Goal: Task Accomplishment & Management: Complete application form

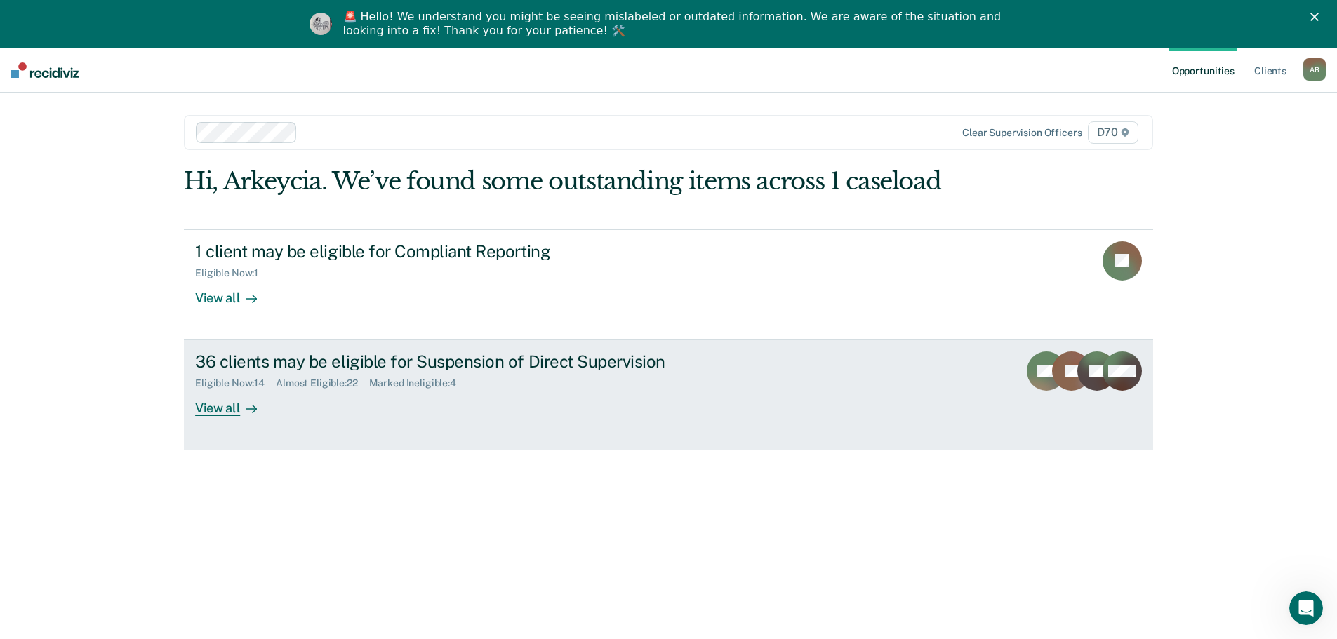
click at [290, 403] on div "36 clients may be eligible for Suspension of Direct Supervision Eligible Now : …" at bounding box center [458, 384] width 526 height 65
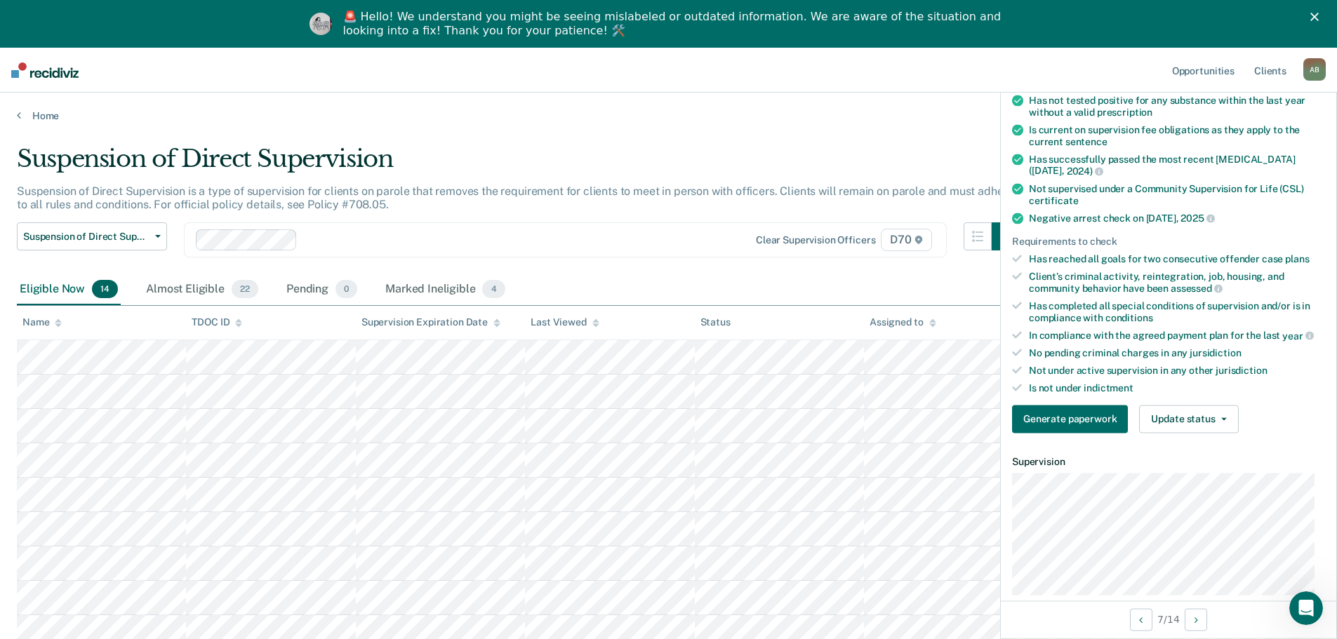
scroll to position [210, 0]
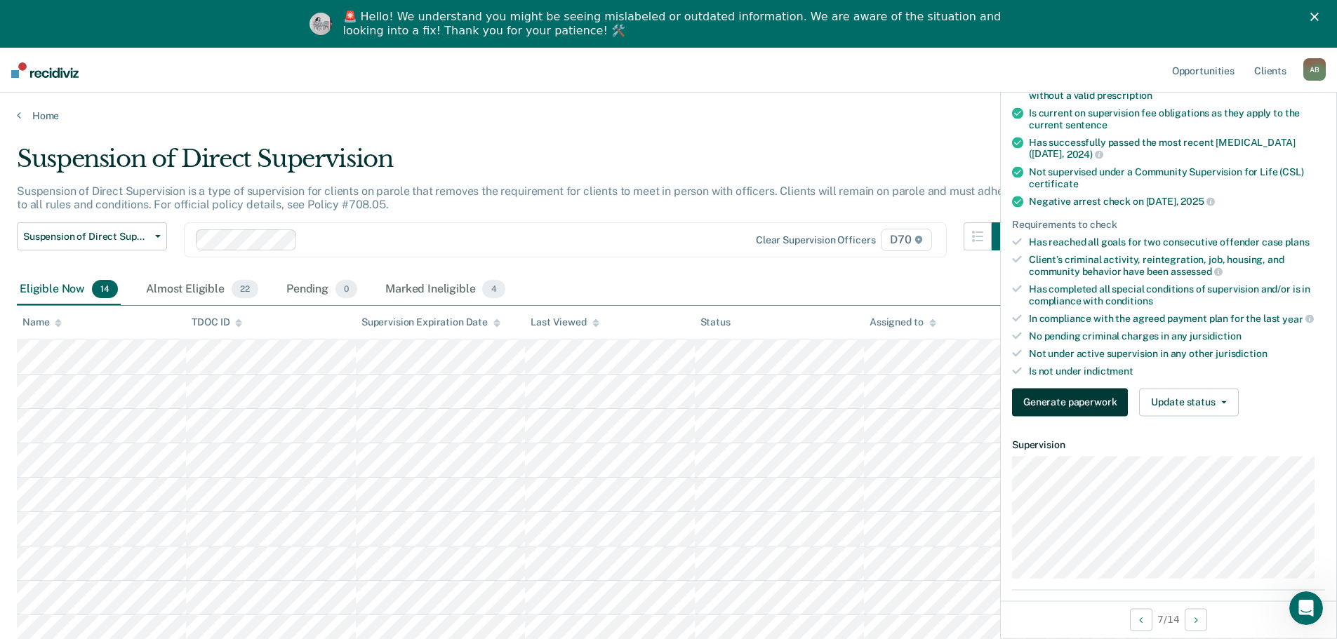
click at [1078, 408] on button "Generate paperwork" at bounding box center [1070, 402] width 116 height 28
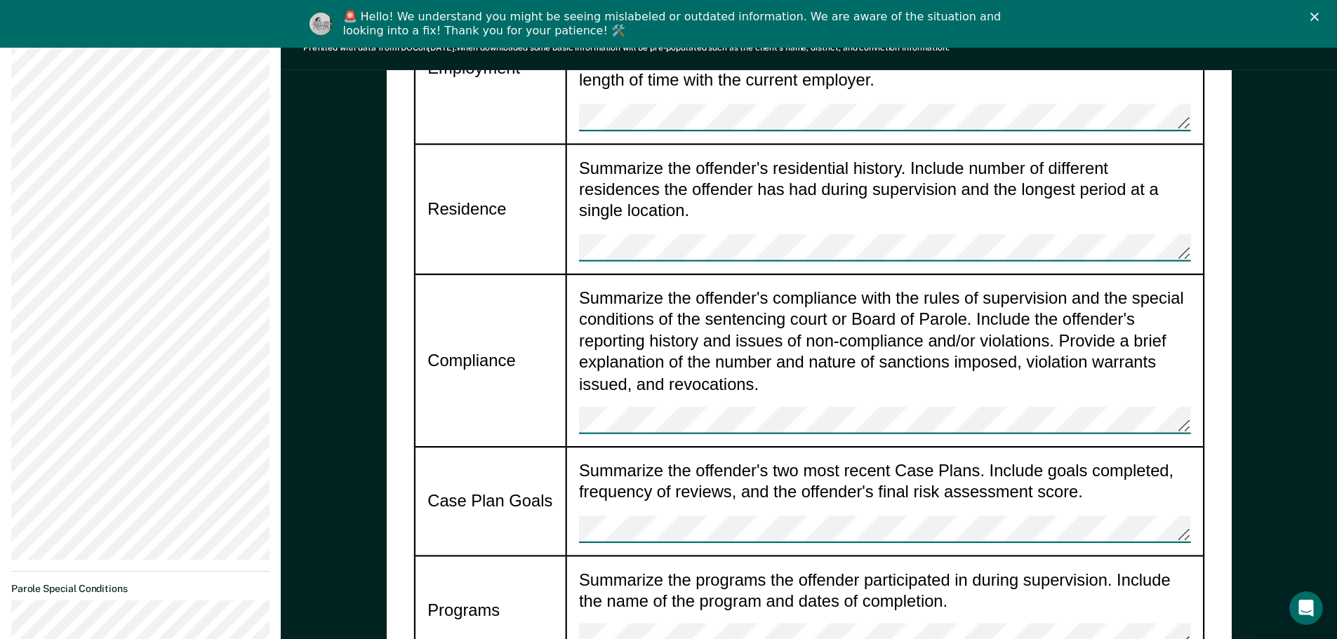
scroll to position [982, 0]
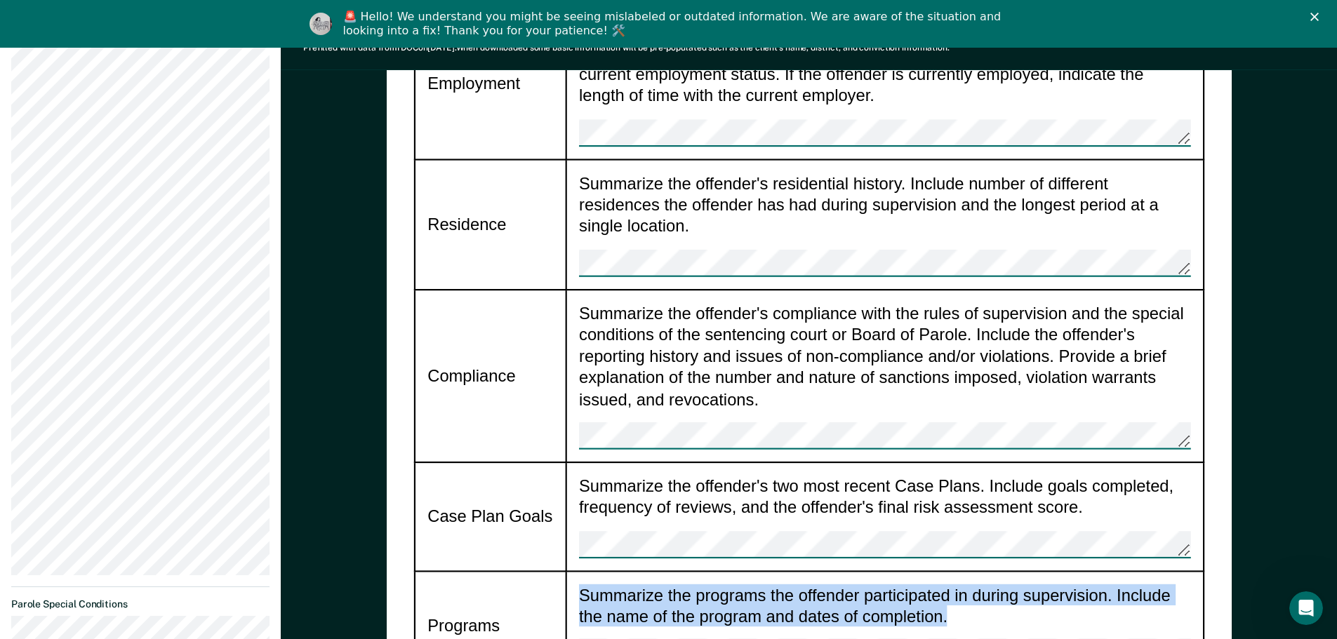
drag, startPoint x: 964, startPoint y: 329, endPoint x: 575, endPoint y: 302, distance: 389.6
click at [575, 571] on td "Summarize the programs the offender participated in during supervision. Include…" at bounding box center [883, 625] width 637 height 108
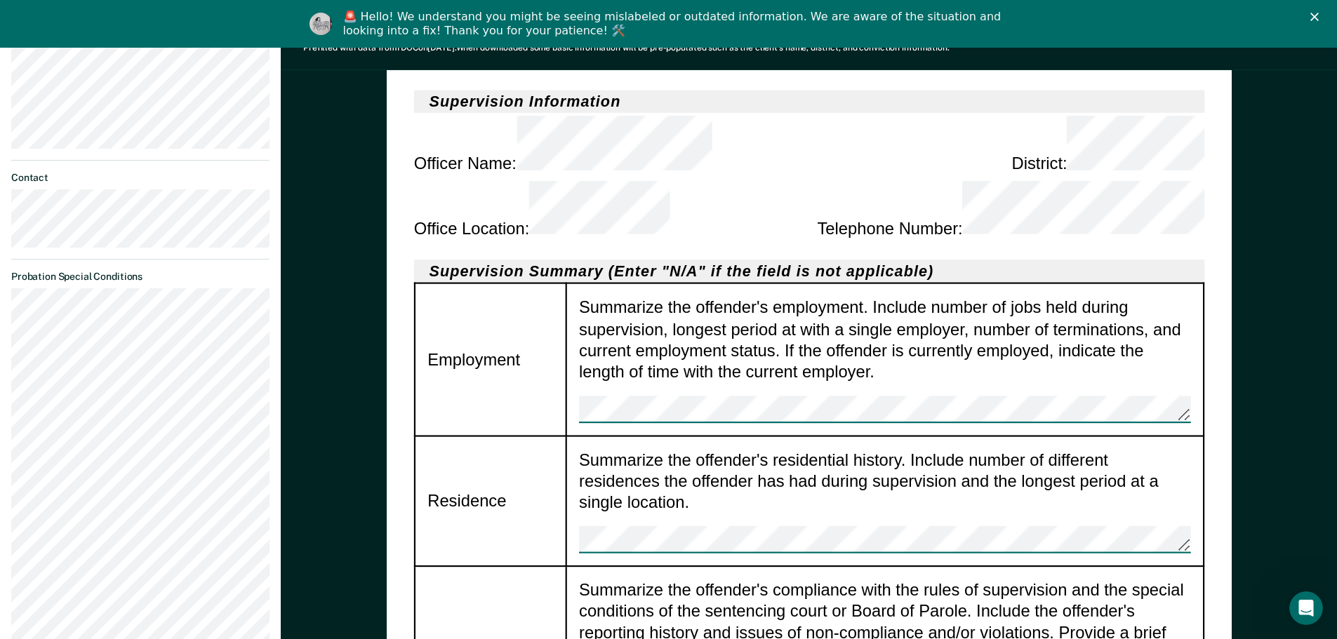
scroll to position [912, 0]
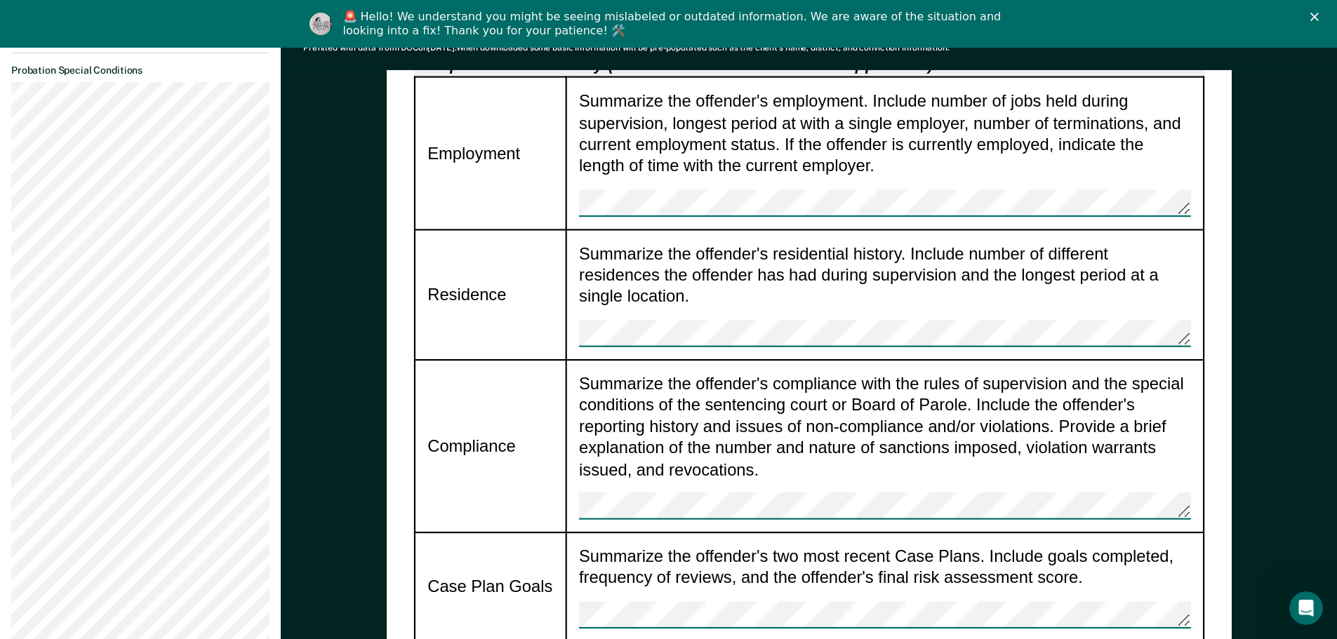
drag, startPoint x: 970, startPoint y: 400, endPoint x: 575, endPoint y: 384, distance: 396.0
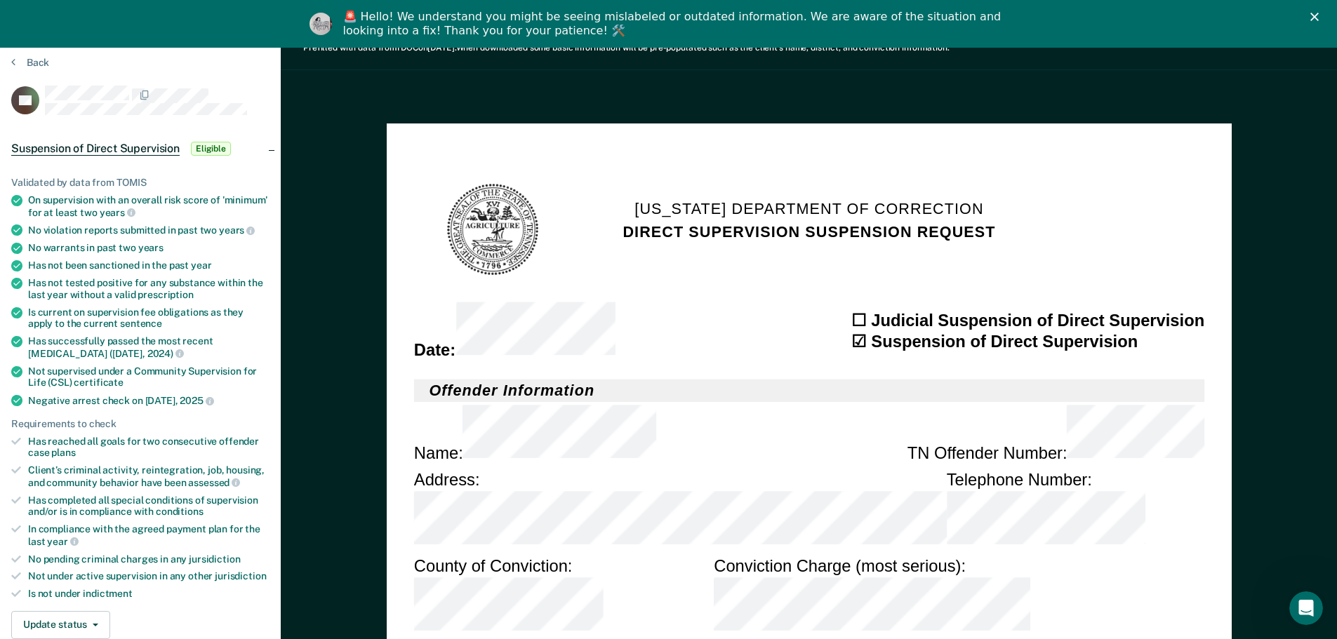
scroll to position [0, 0]
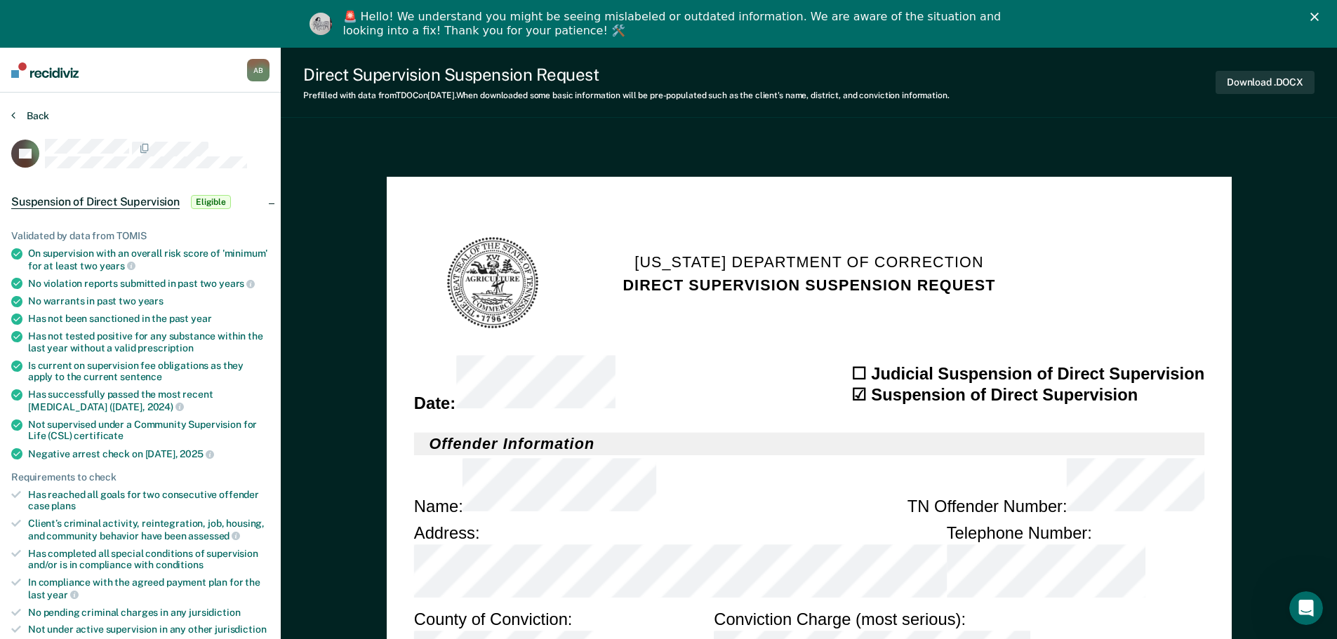
click at [43, 119] on button "Back" at bounding box center [30, 115] width 38 height 13
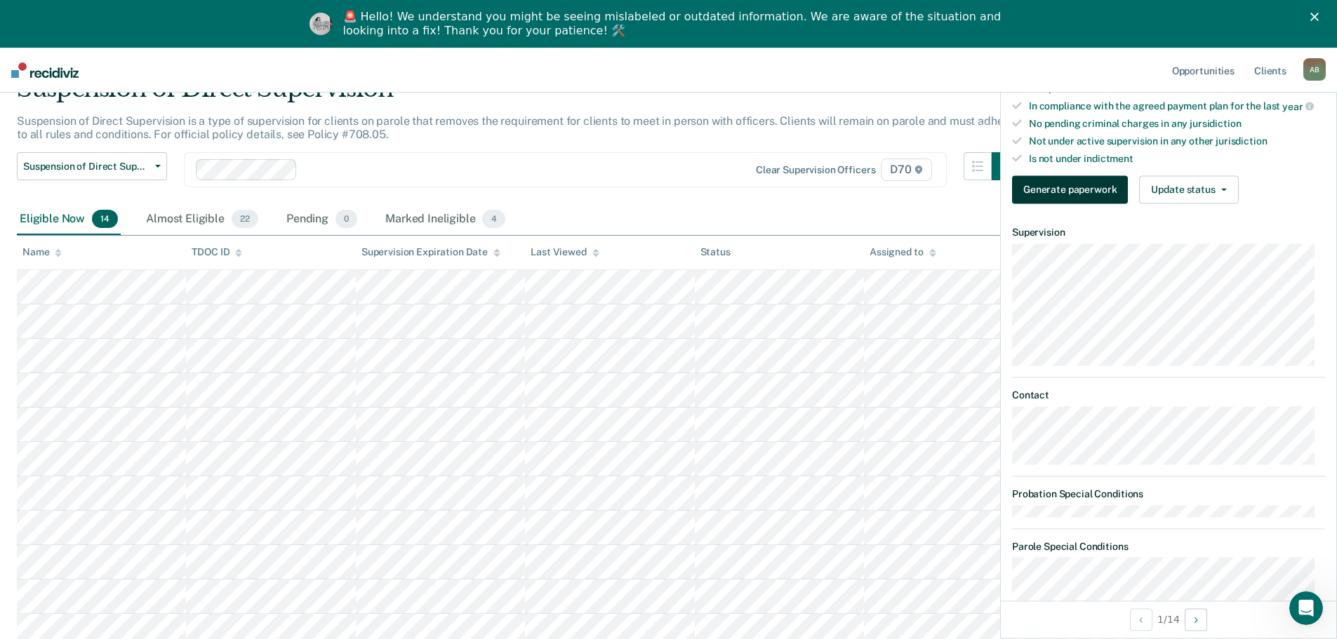
scroll to position [421, 0]
click at [1069, 189] on button "Generate paperwork" at bounding box center [1070, 192] width 116 height 28
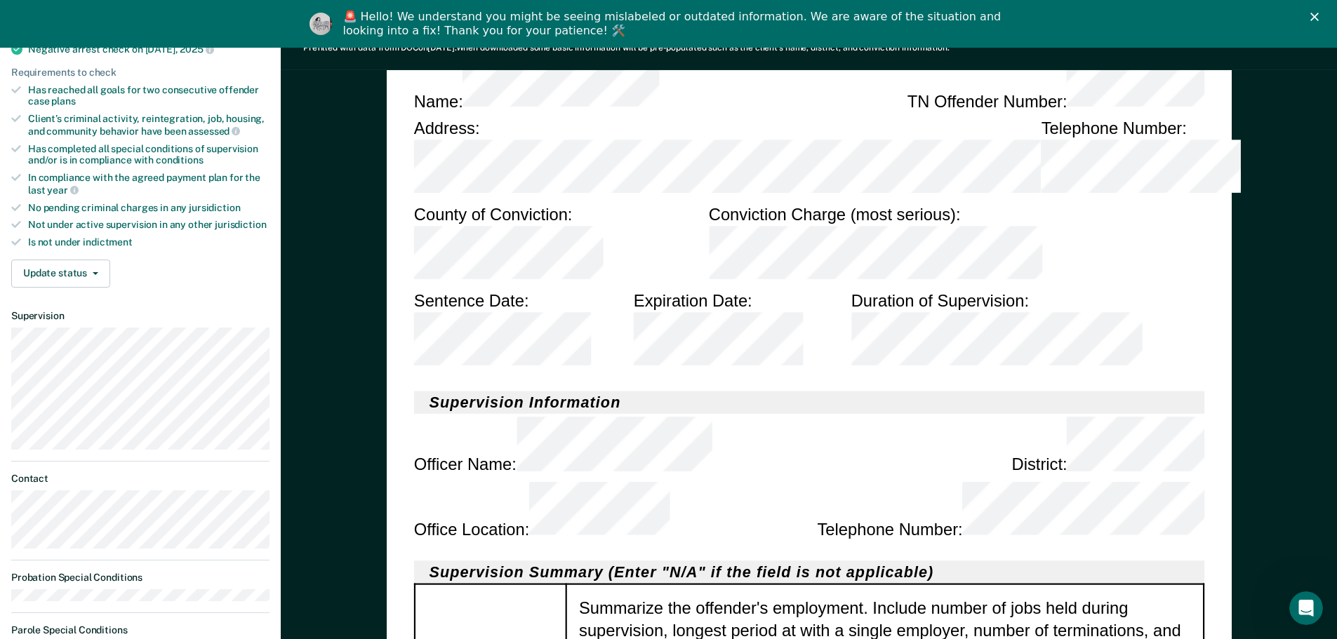
scroll to position [421, 0]
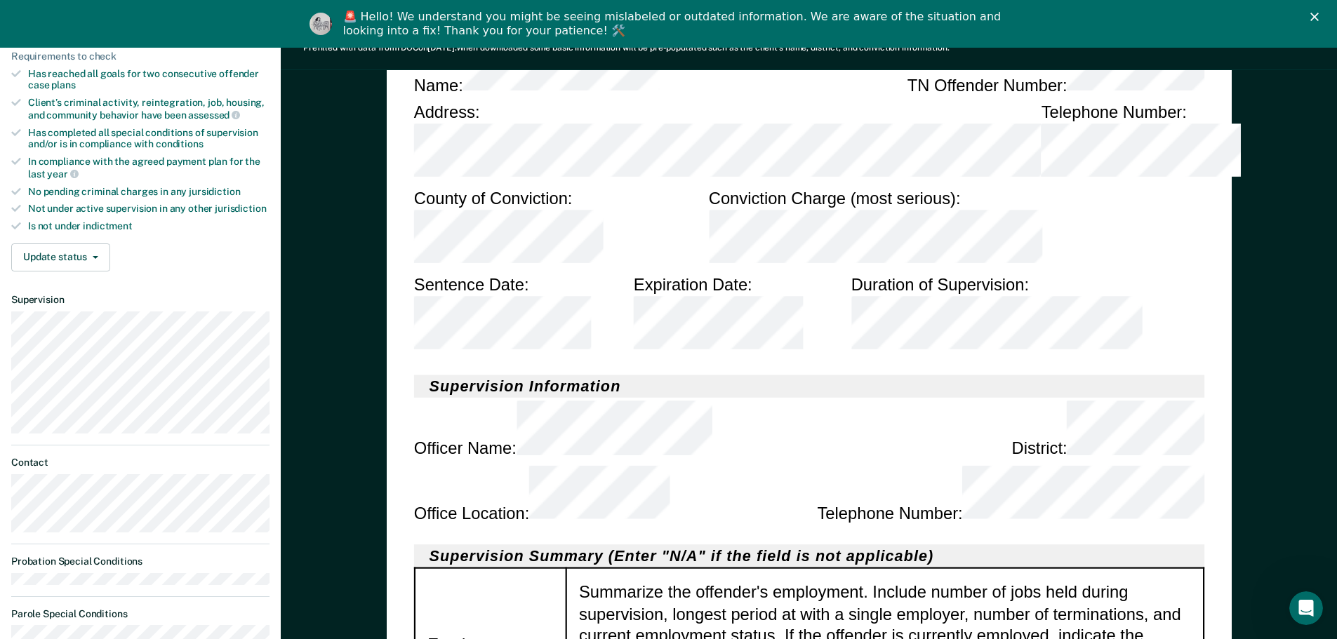
click at [674, 569] on td "Summarize the offender's employment. Include number of jobs held during supervi…" at bounding box center [883, 645] width 637 height 152
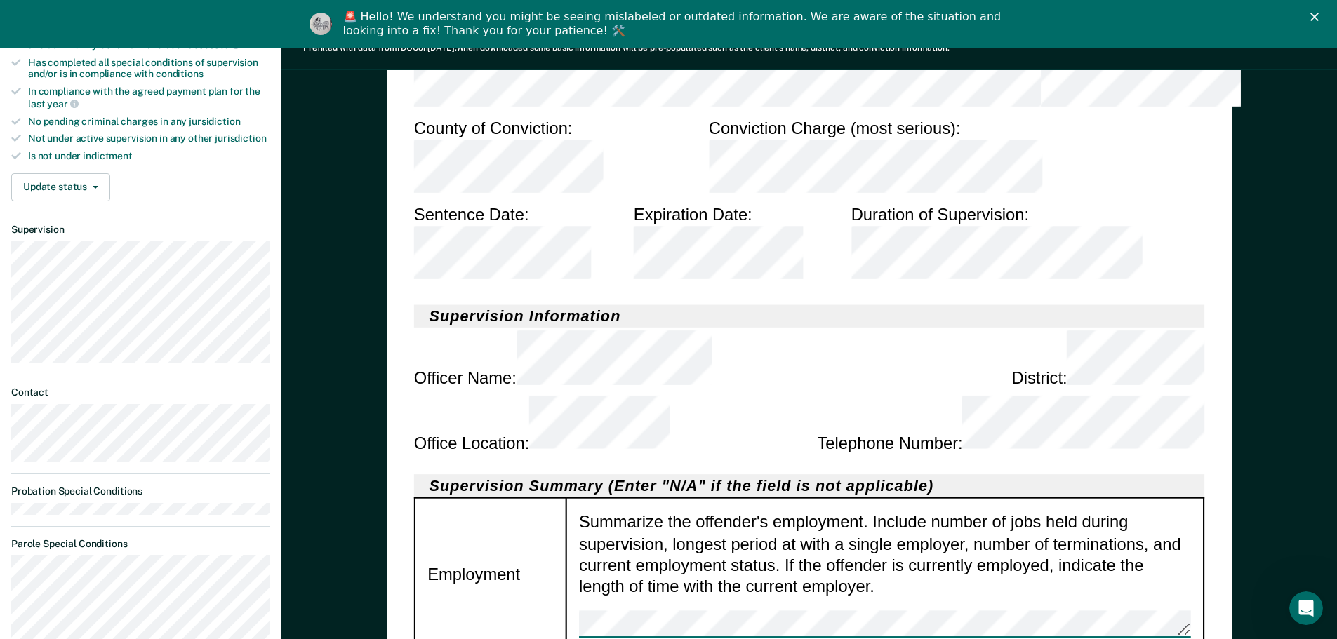
scroll to position [0, 0]
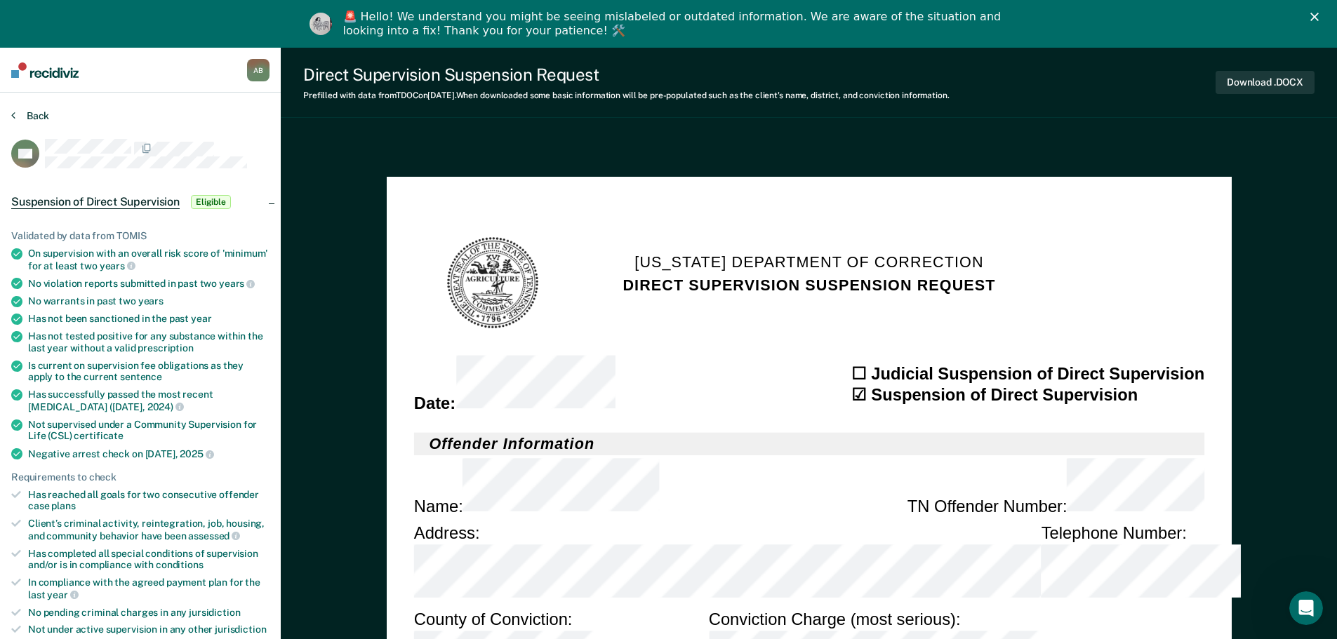
click at [46, 114] on button "Back" at bounding box center [30, 115] width 38 height 13
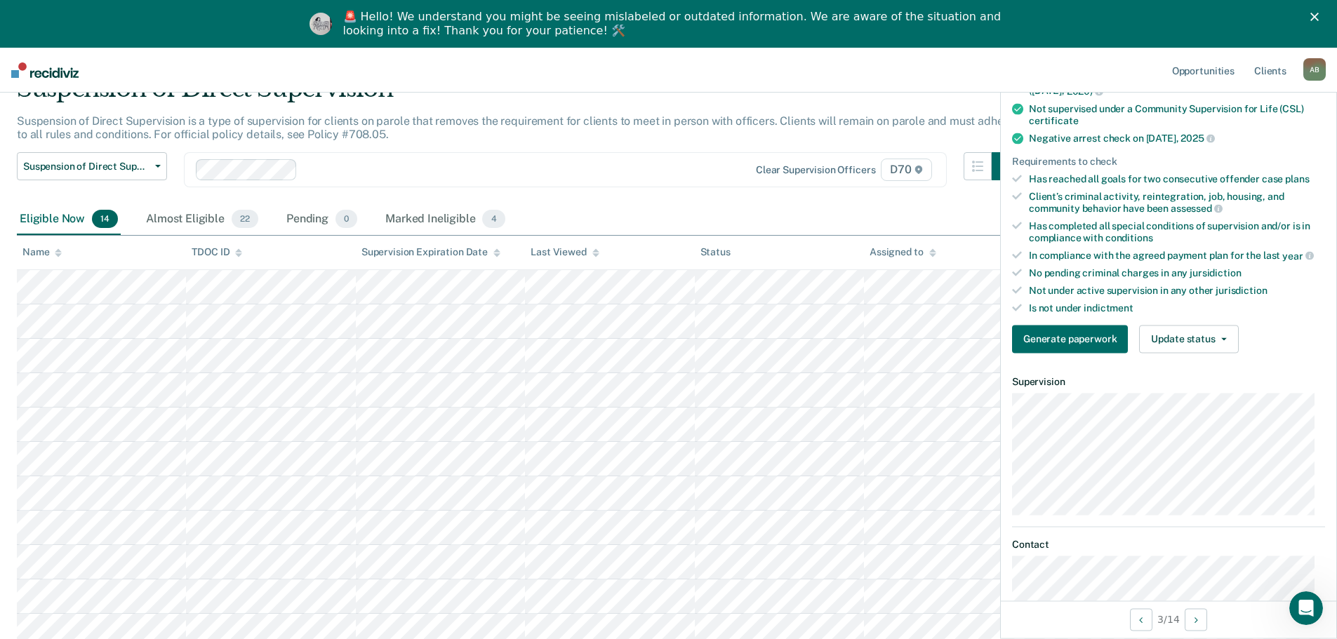
scroll to position [281, 0]
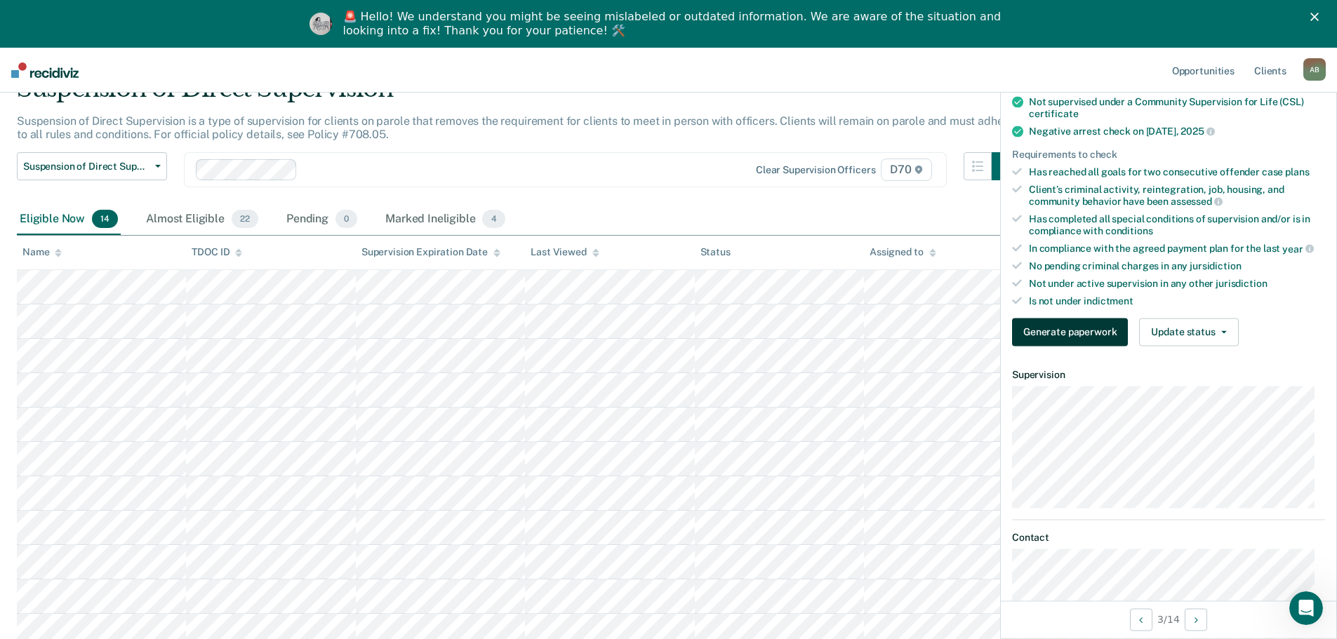
click at [1069, 328] on button "Generate paperwork" at bounding box center [1070, 332] width 116 height 28
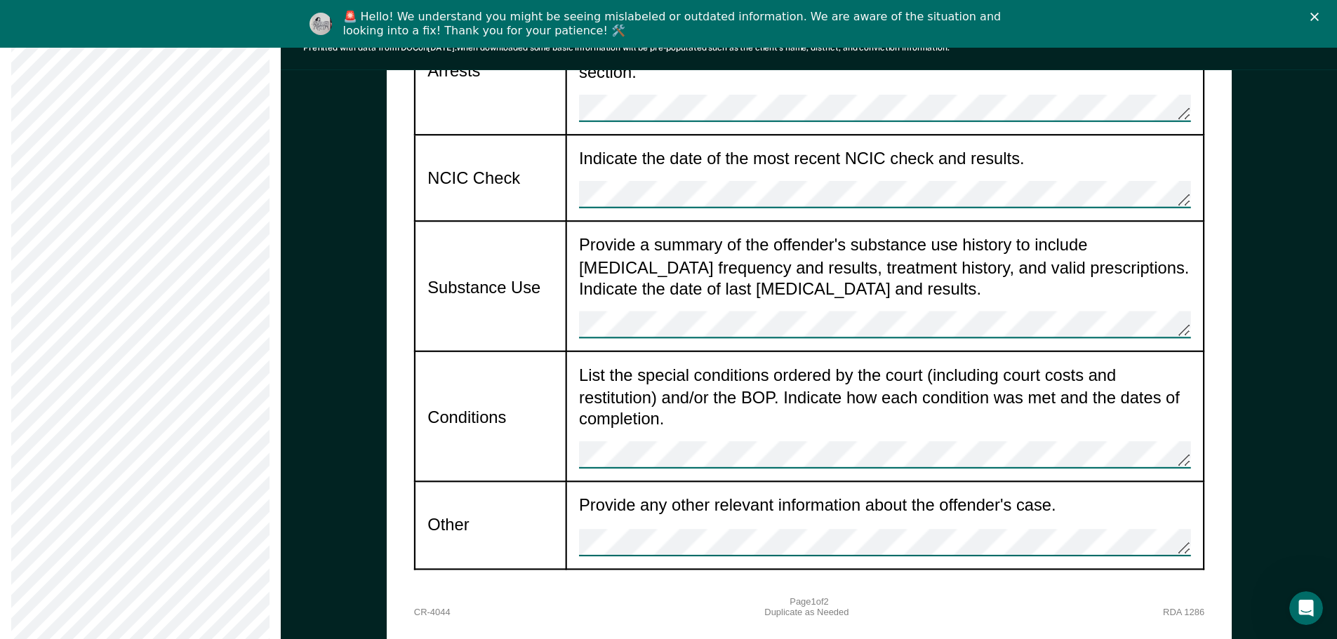
scroll to position [1653, 0]
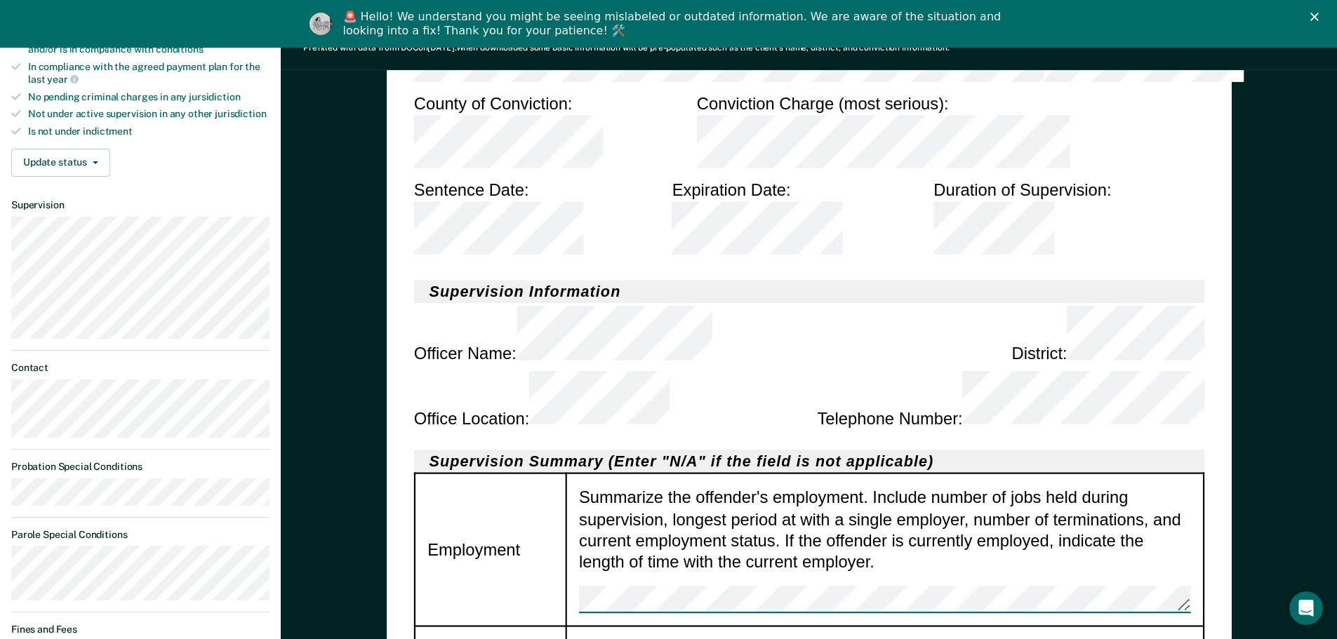
scroll to position [491, 0]
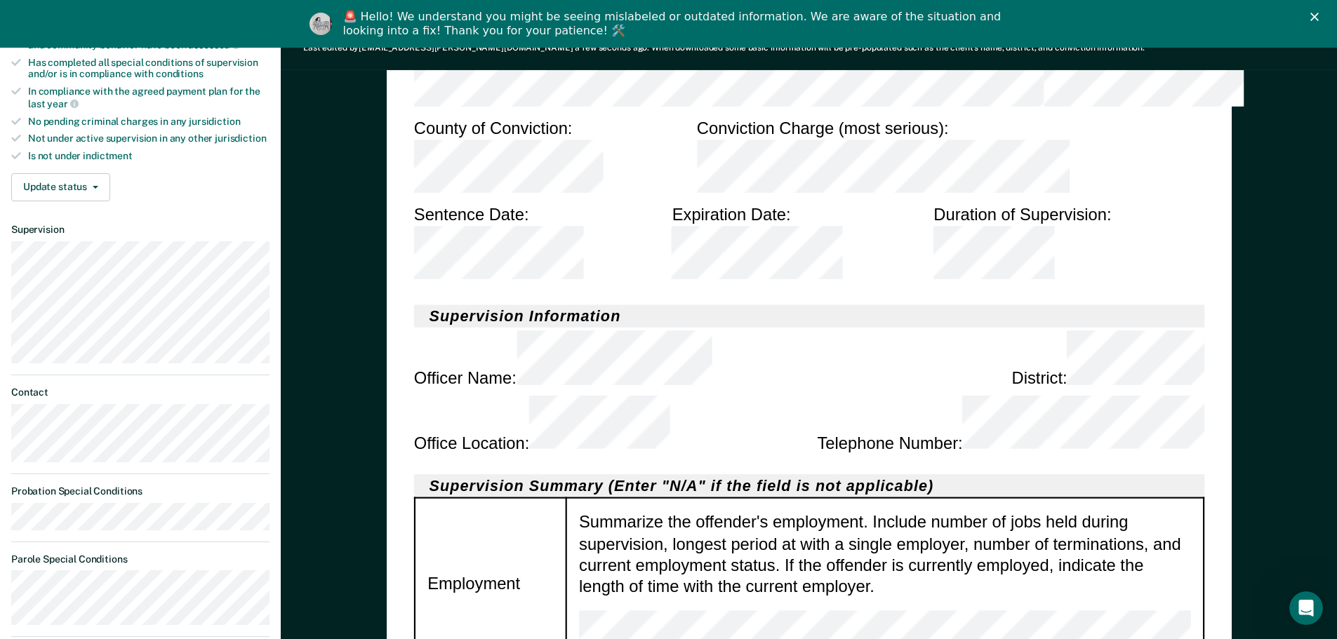
drag, startPoint x: 1158, startPoint y: 376, endPoint x: 769, endPoint y: 436, distance: 394.0
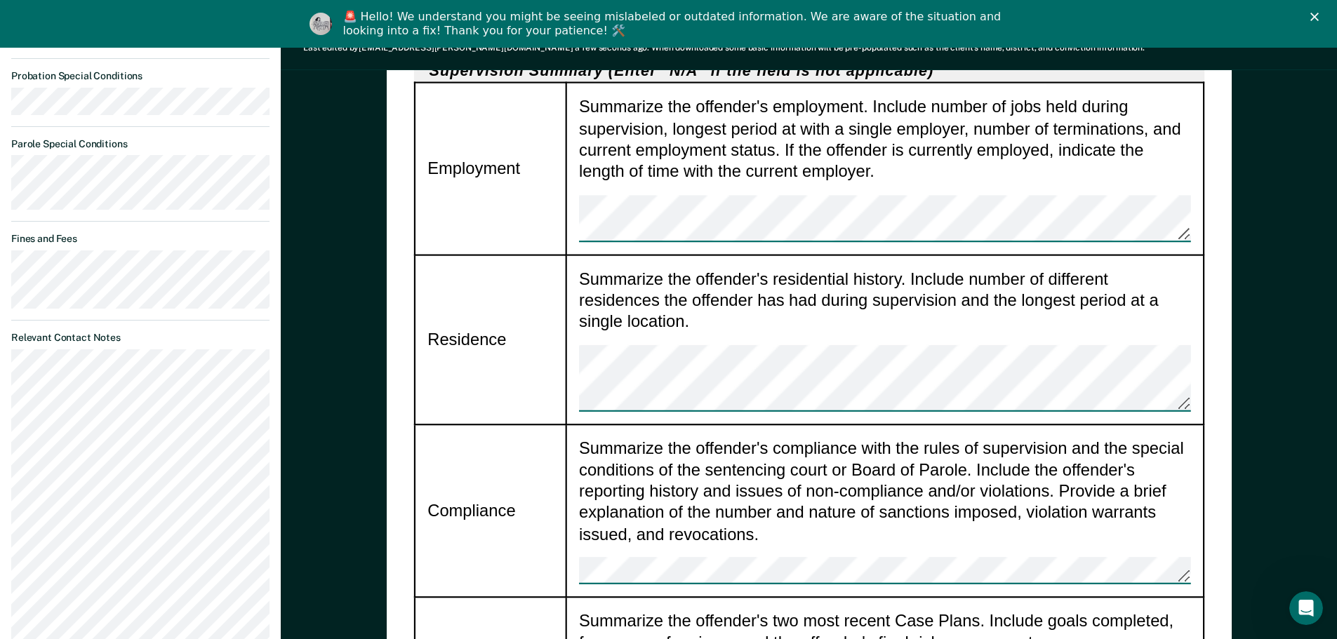
scroll to position [912, 0]
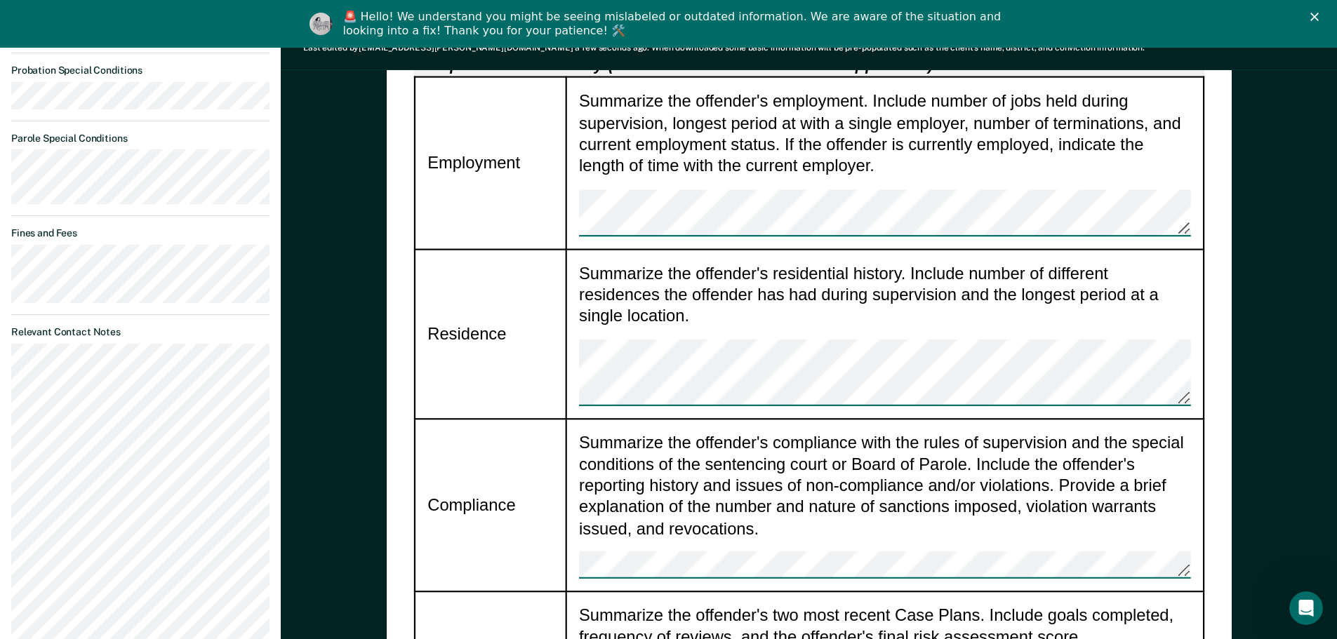
click at [683, 431] on div "Summarize the offender's compliance with the rules of supervision and the speci…" at bounding box center [885, 504] width 612 height 147
click at [622, 431] on div "Summarize the offender's compliance with the rules of supervision and the speci…" at bounding box center [885, 504] width 612 height 147
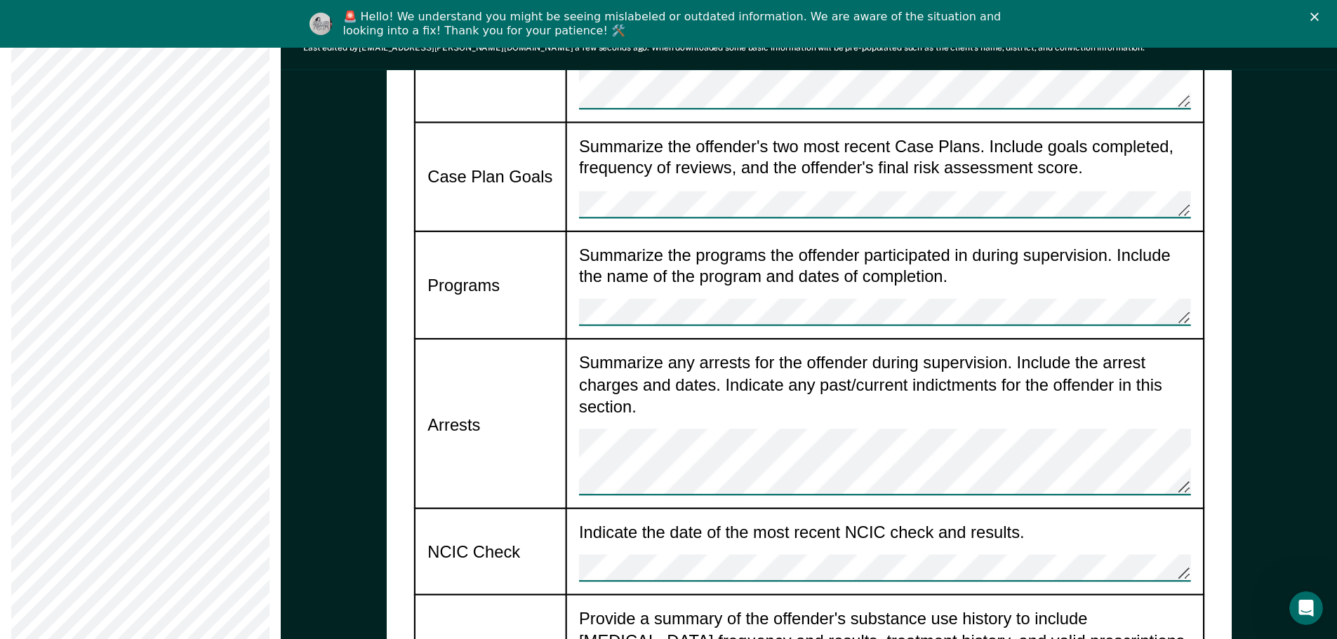
scroll to position [1583, 0]
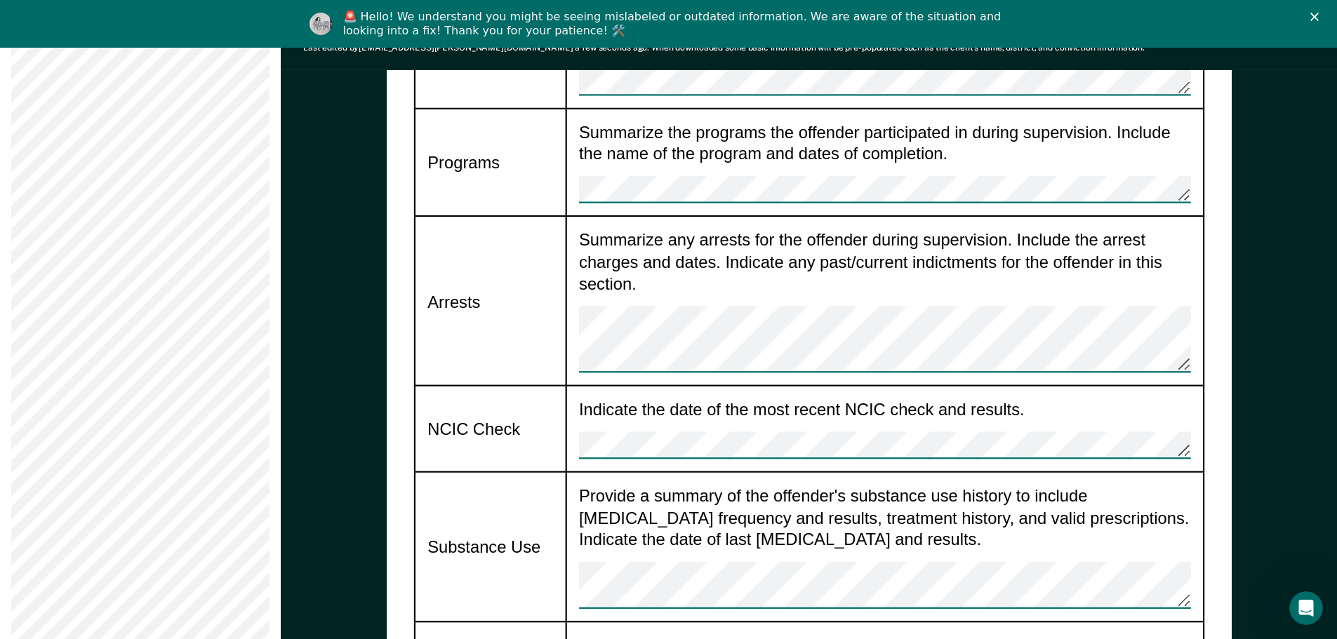
drag, startPoint x: 603, startPoint y: 428, endPoint x: 1031, endPoint y: 464, distance: 430.2
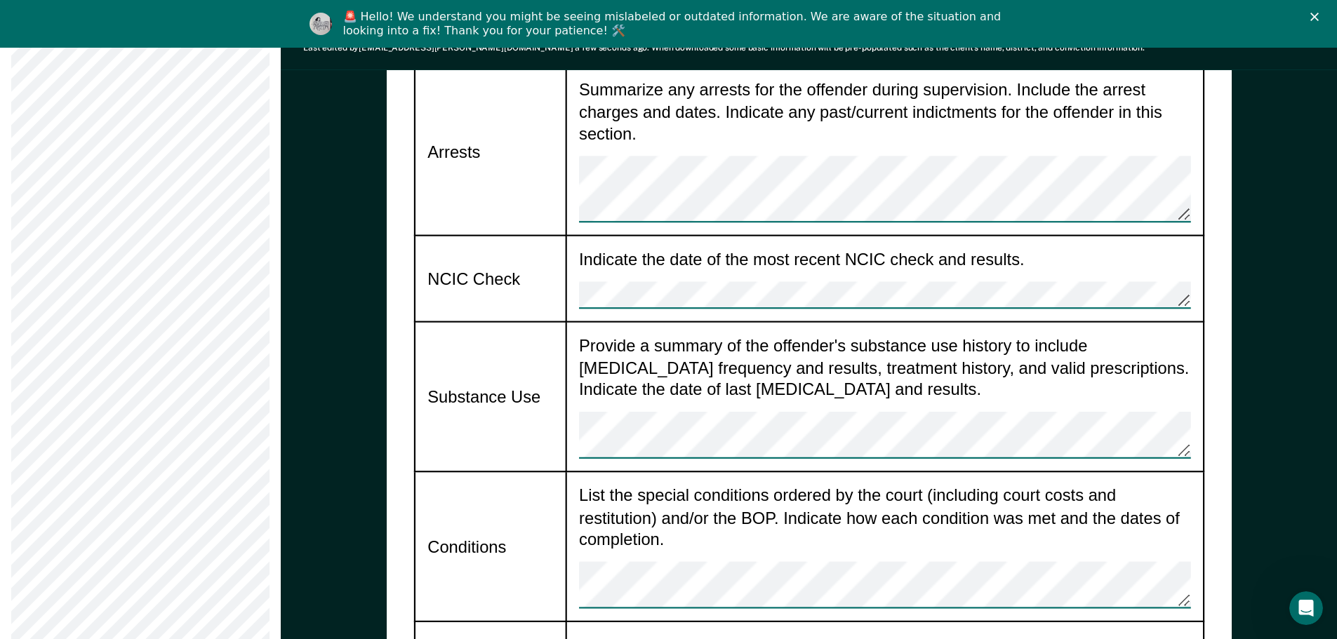
scroll to position [1793, 0]
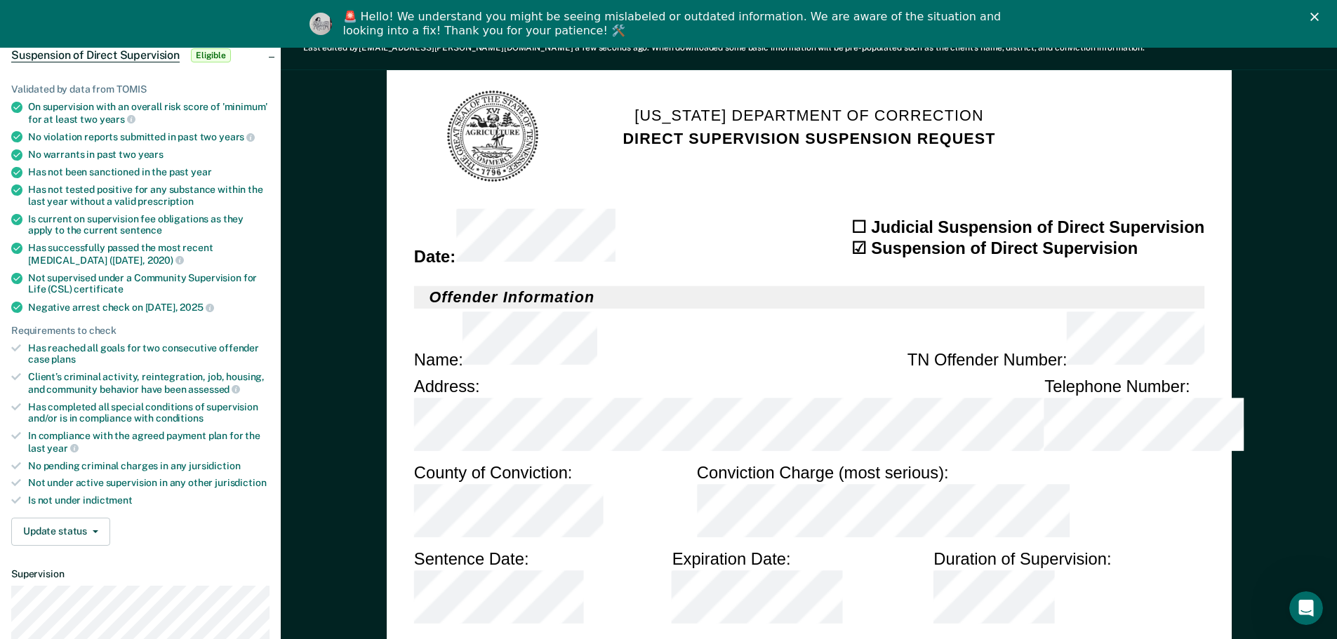
scroll to position [140, 0]
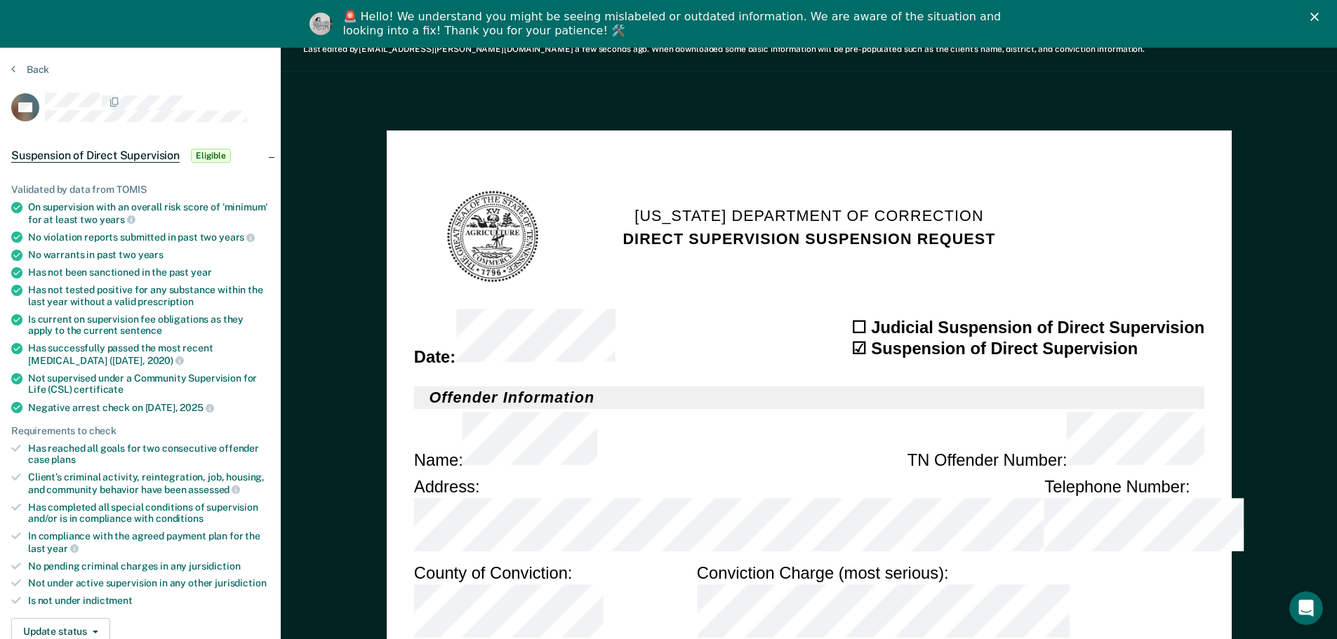
scroll to position [0, 0]
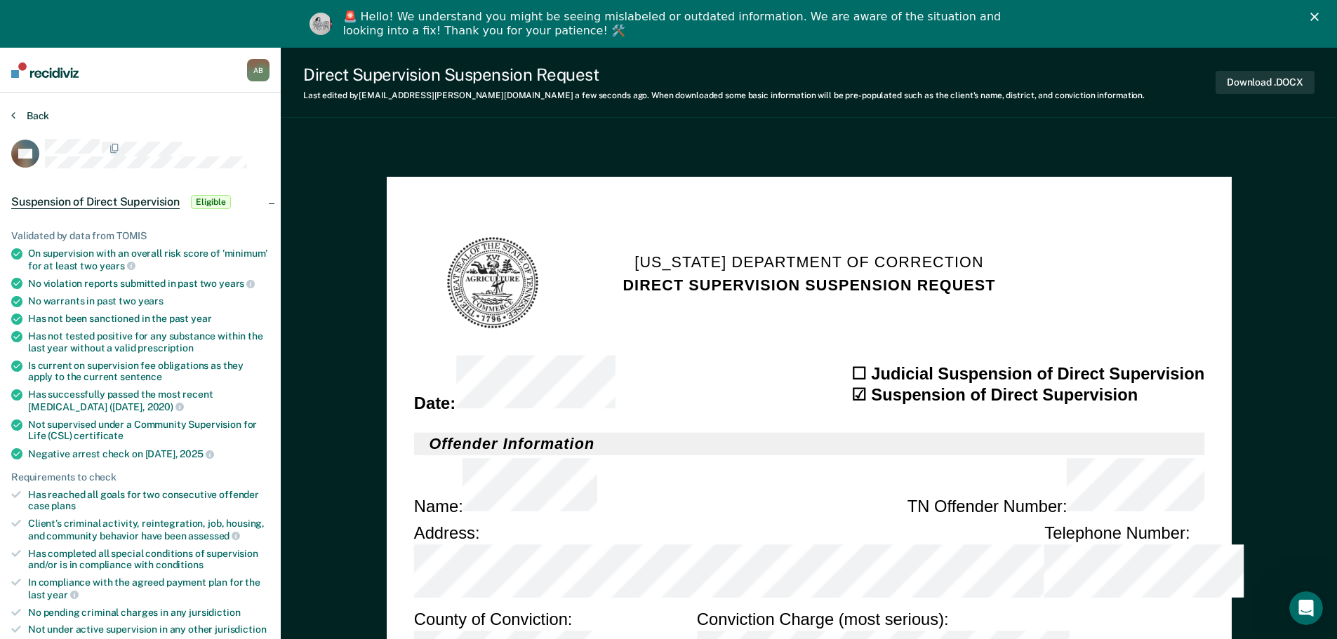
click at [30, 109] on button "Back" at bounding box center [30, 115] width 38 height 13
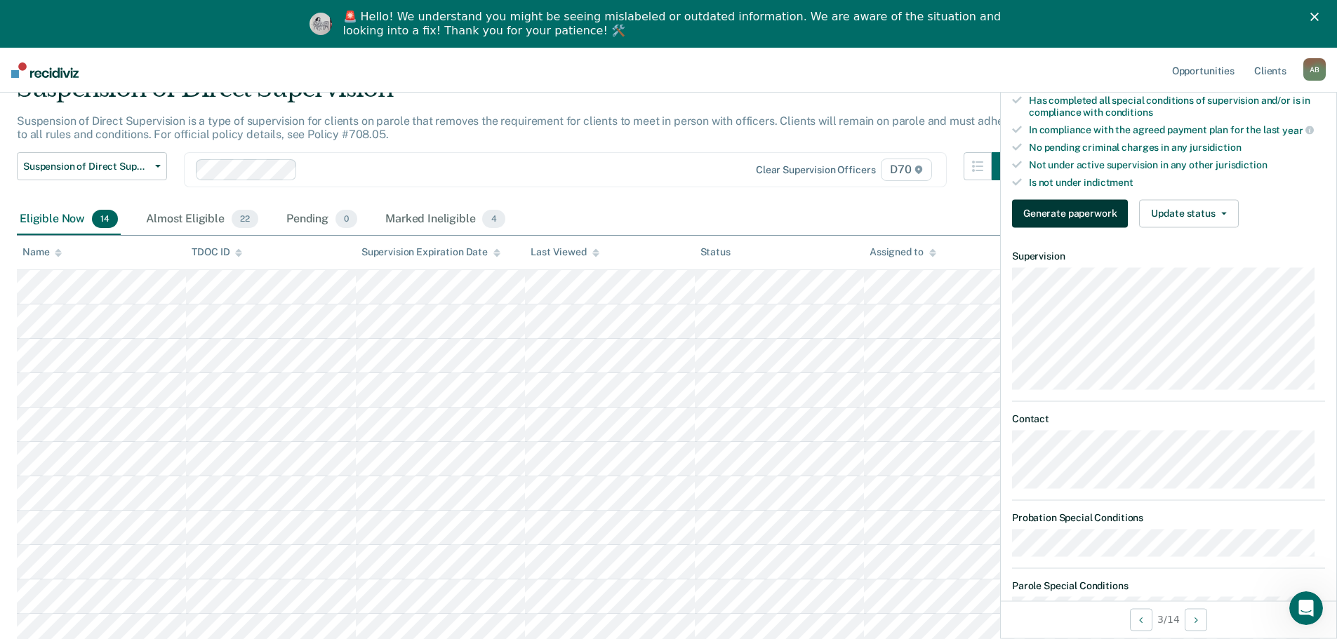
scroll to position [421, 0]
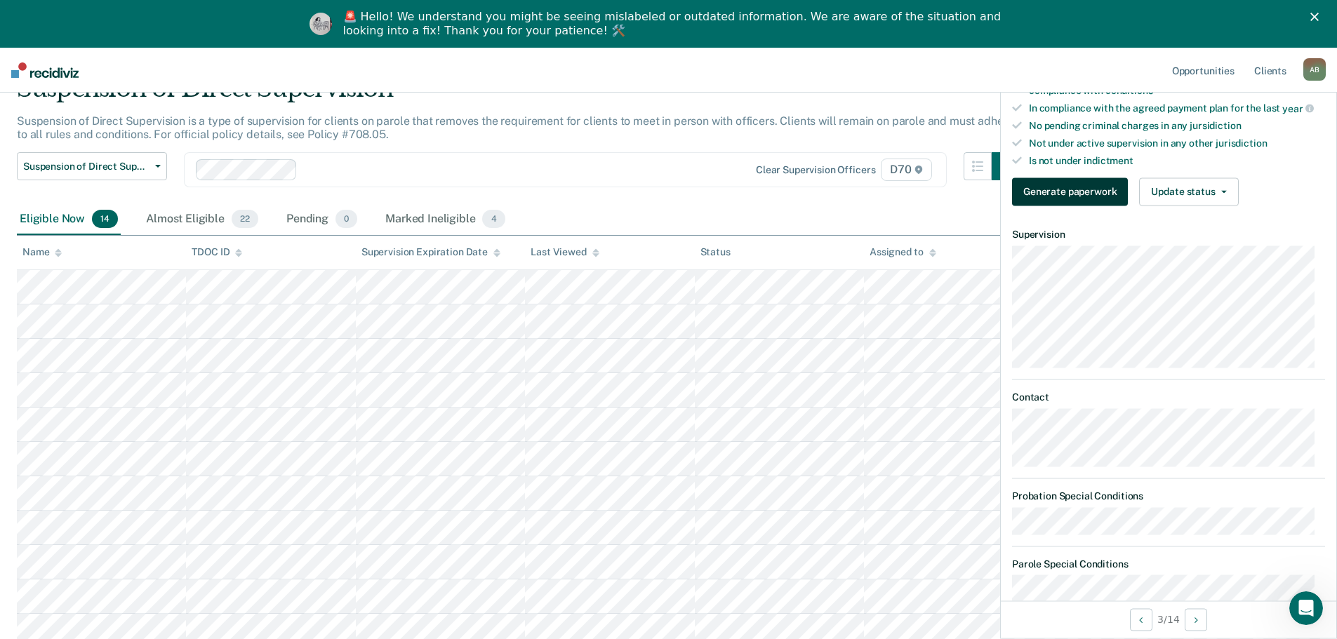
click at [1080, 187] on button "Generate paperwork" at bounding box center [1070, 192] width 116 height 28
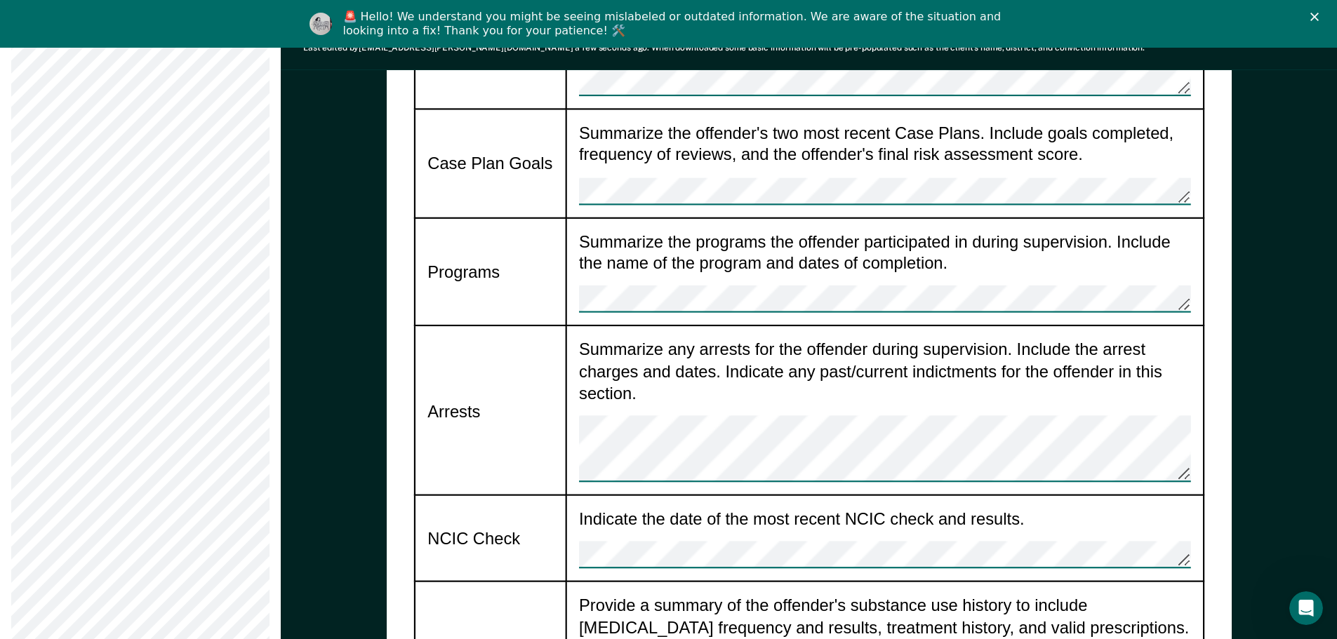
type textarea "x"
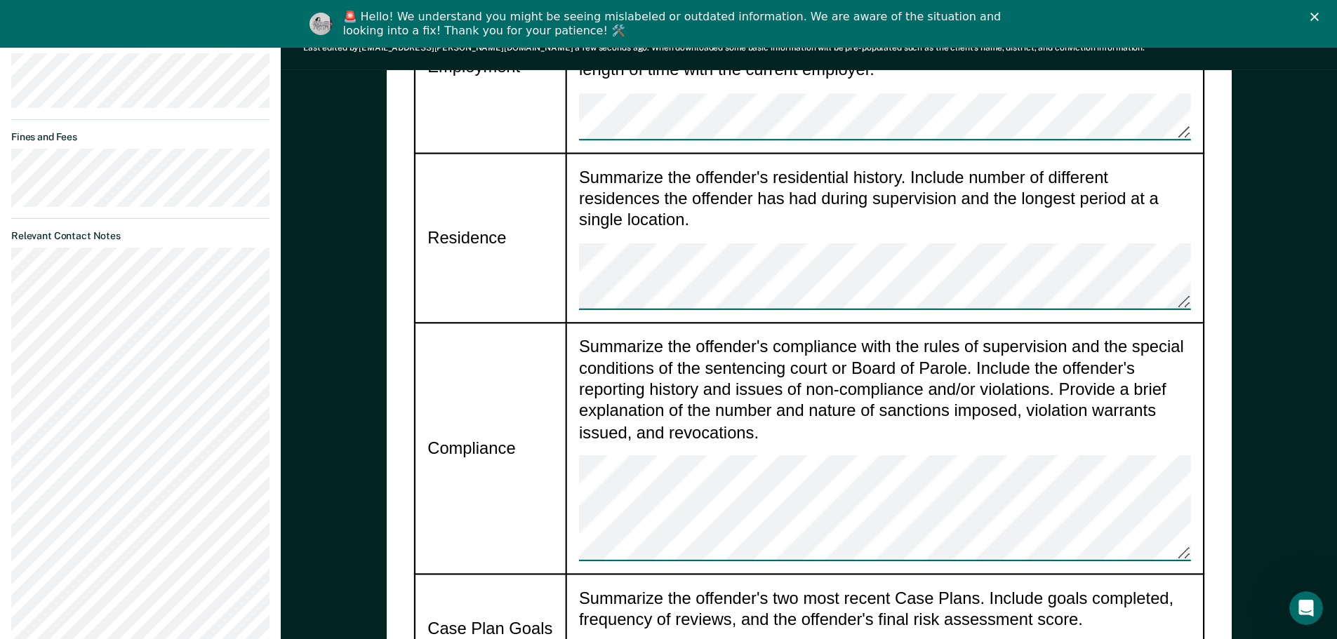
scroll to position [842, 0]
